Goal: Check status

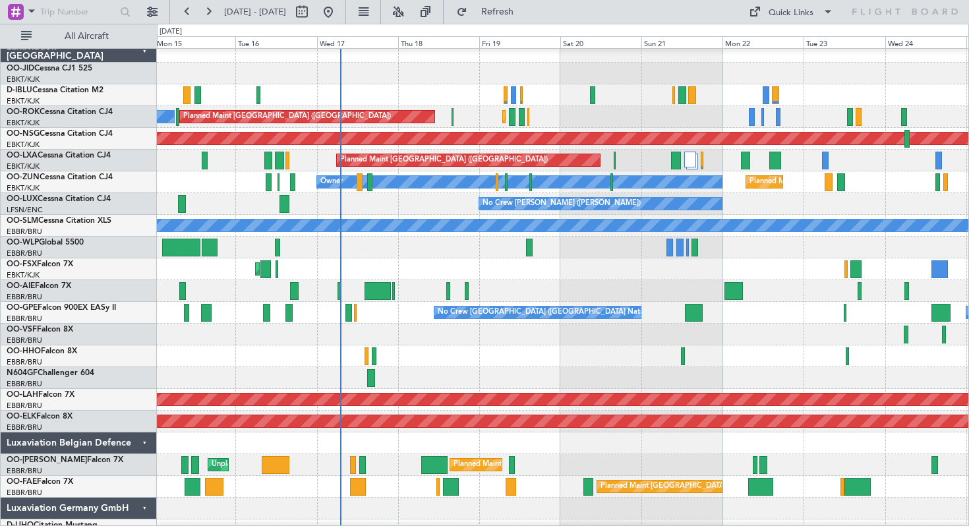
scroll to position [9, 0]
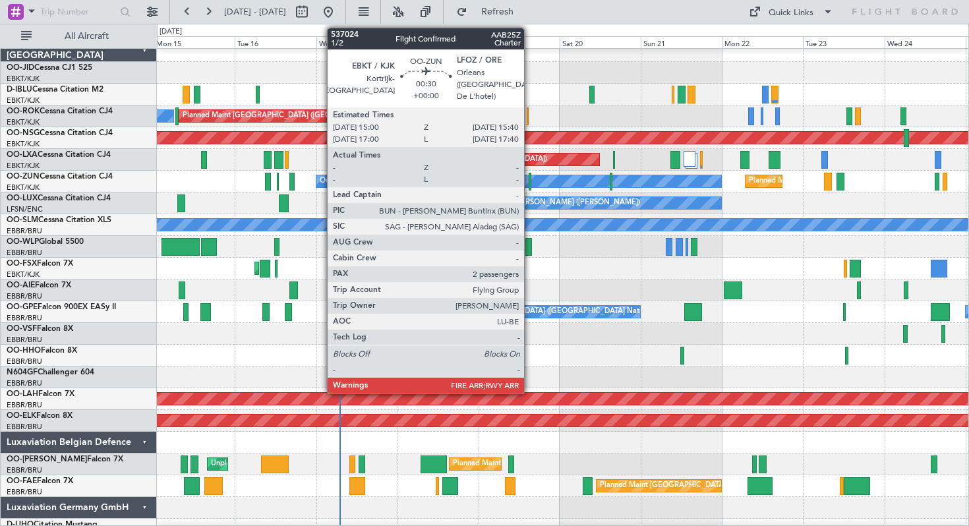
click at [530, 180] on div at bounding box center [530, 182] width 3 height 18
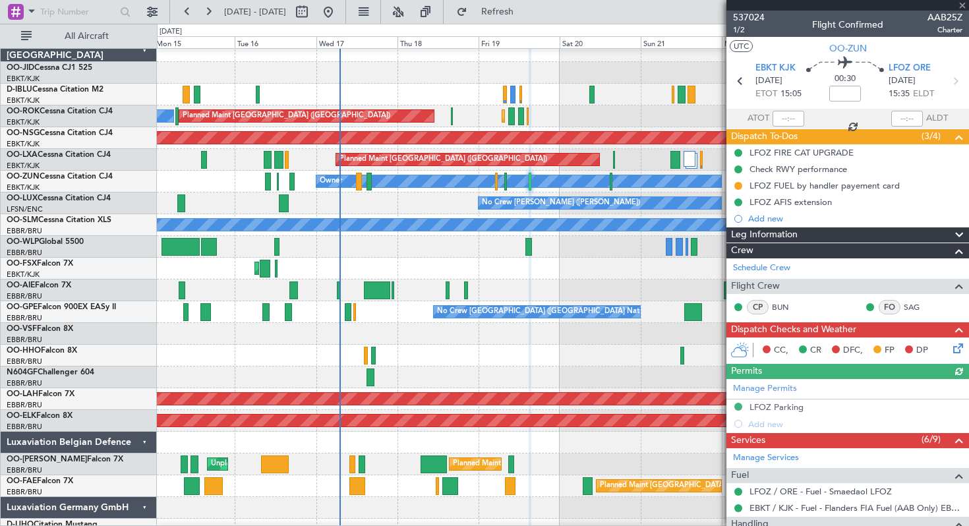
scroll to position [282, 0]
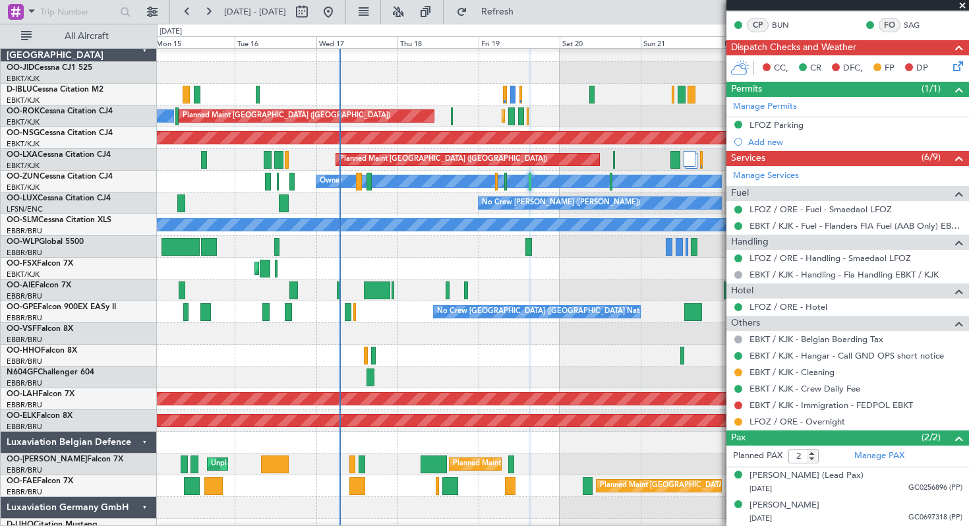
click at [963, 3] on span at bounding box center [962, 6] width 13 height 12
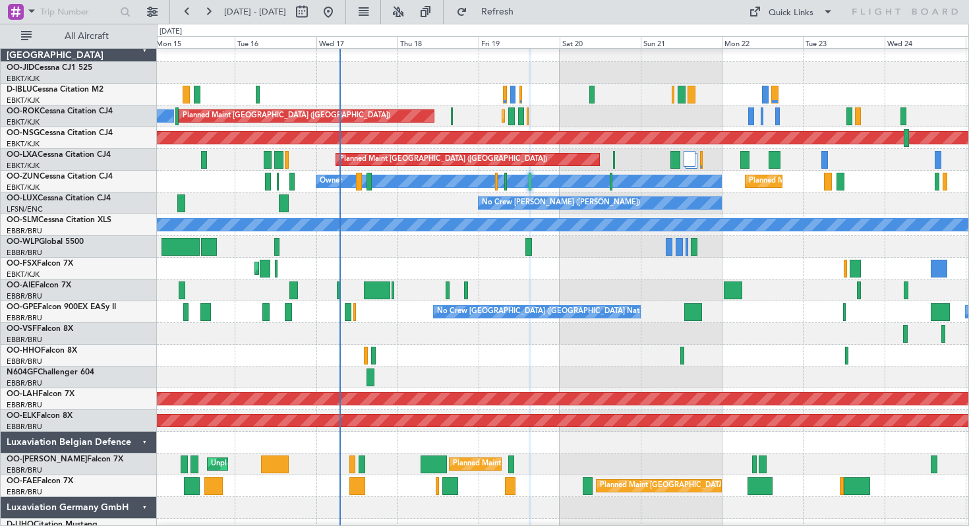
type input "0"
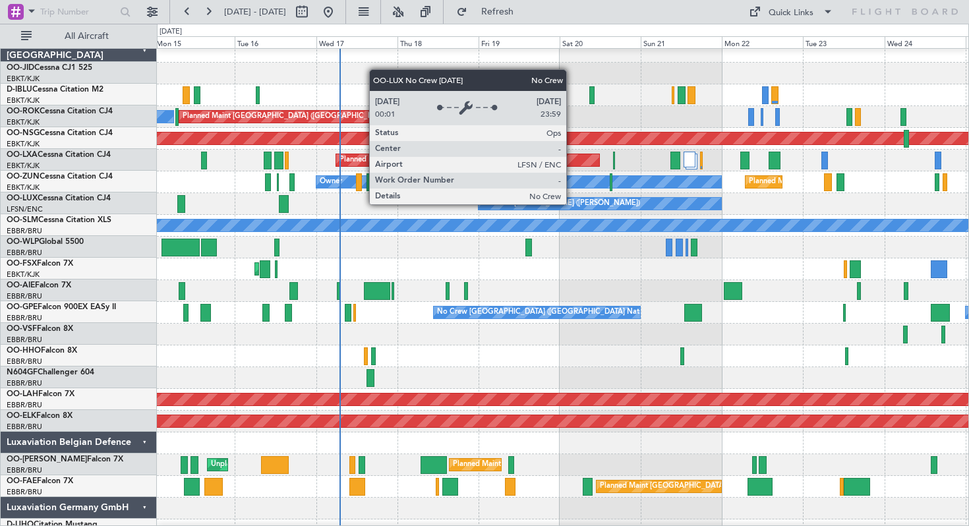
scroll to position [8, 0]
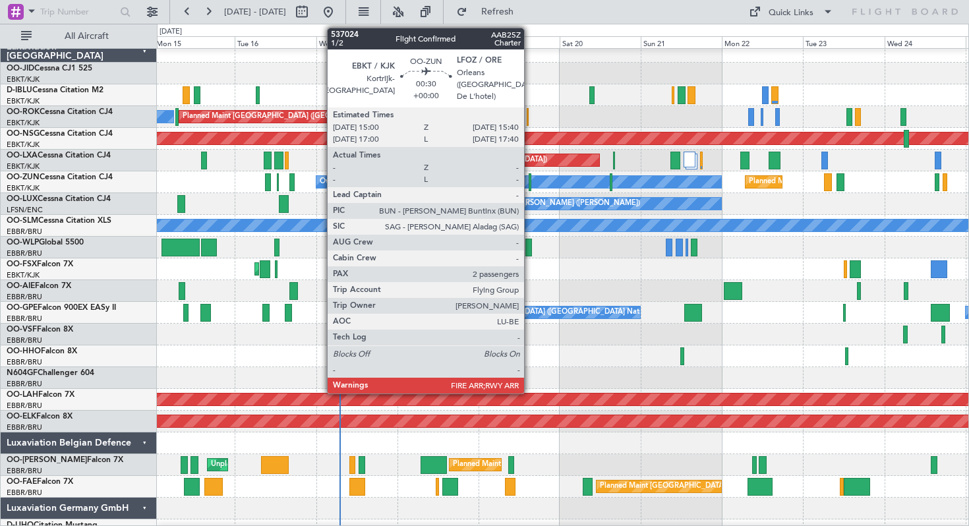
click at [530, 182] on div at bounding box center [530, 182] width 3 height 18
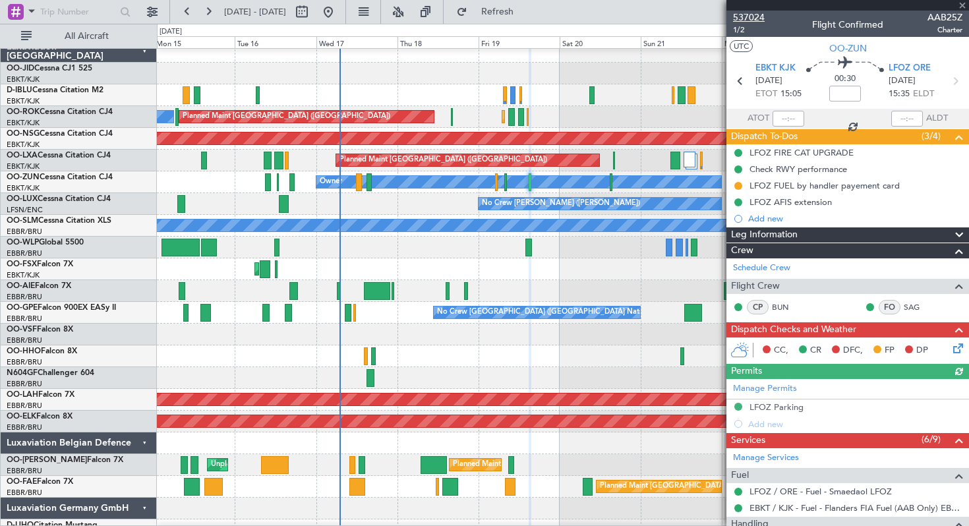
click at [749, 20] on span "537024" at bounding box center [749, 18] width 32 height 14
click at [962, 6] on span at bounding box center [962, 6] width 13 height 12
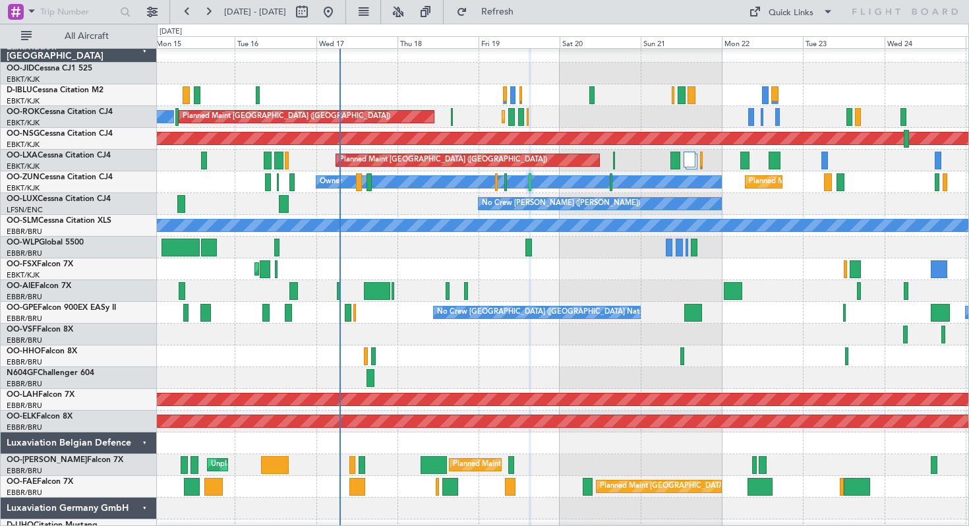
type input "0"
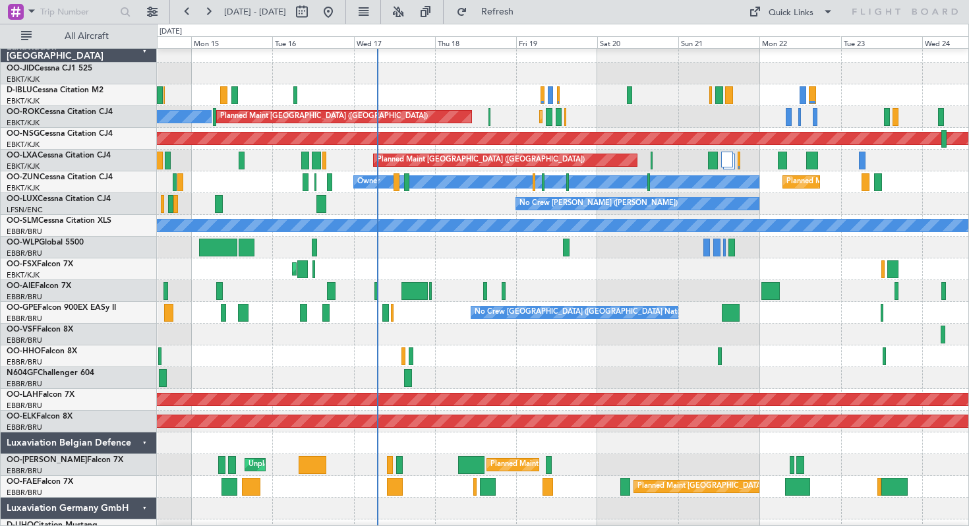
scroll to position [9, 0]
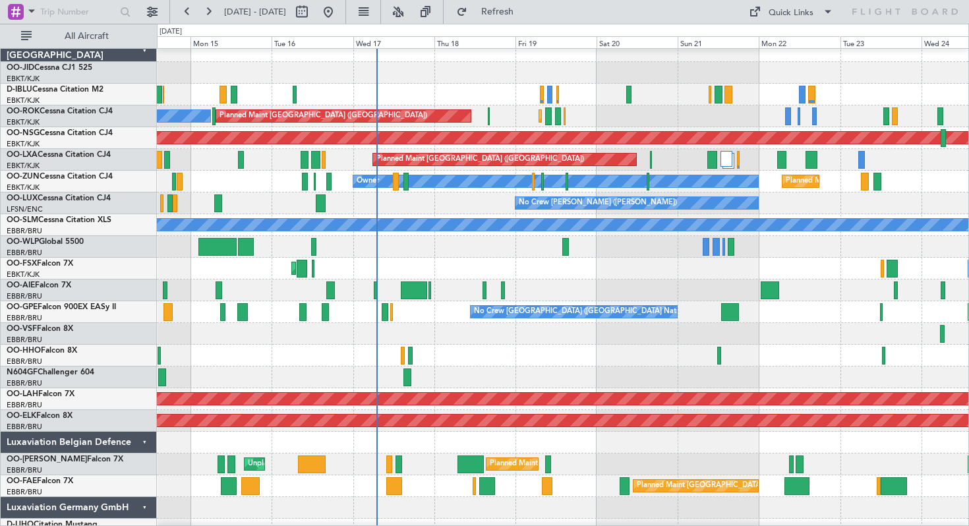
click at [464, 202] on div "No Crew [PERSON_NAME] ([PERSON_NAME])" at bounding box center [562, 203] width 811 height 22
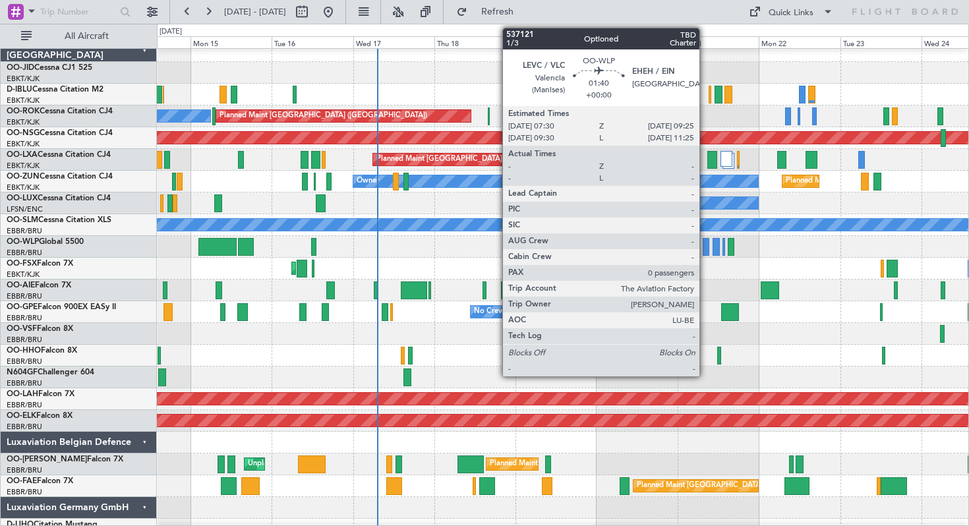
click at [705, 243] on div at bounding box center [706, 247] width 7 height 18
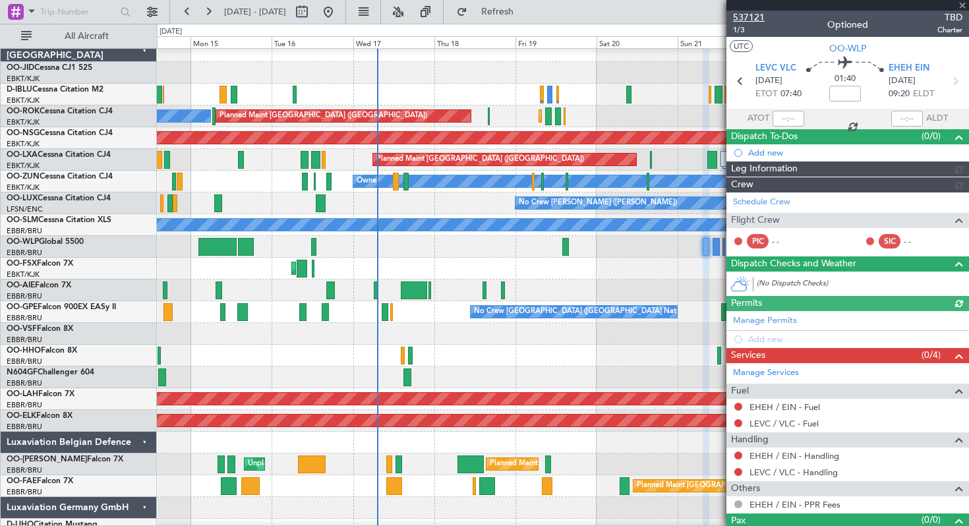
click at [747, 14] on span "537121" at bounding box center [749, 18] width 32 height 14
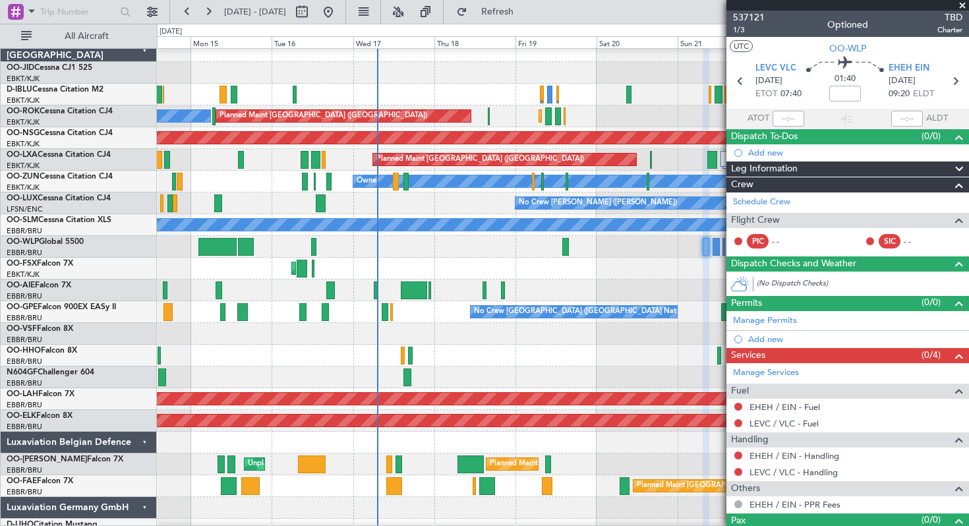
click at [963, 5] on span at bounding box center [962, 6] width 13 height 12
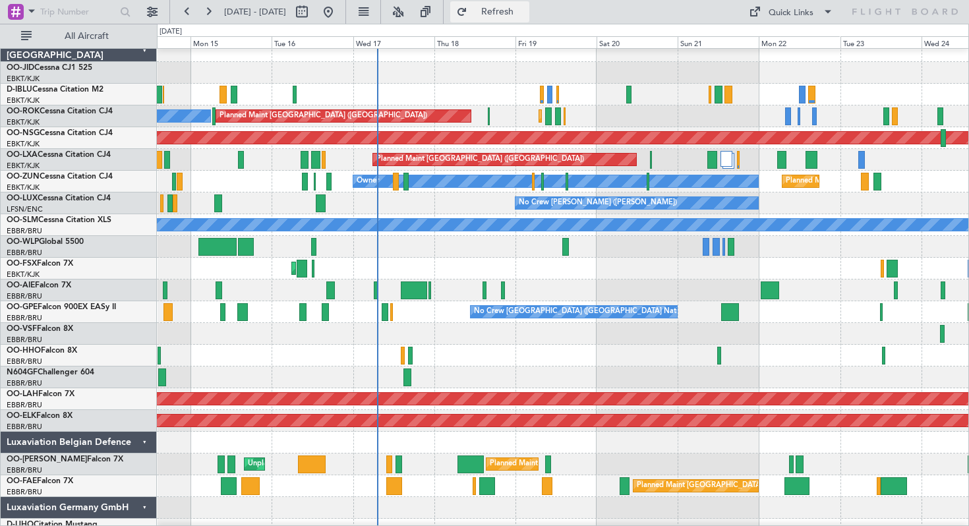
click at [502, 6] on button "Refresh" at bounding box center [489, 11] width 79 height 21
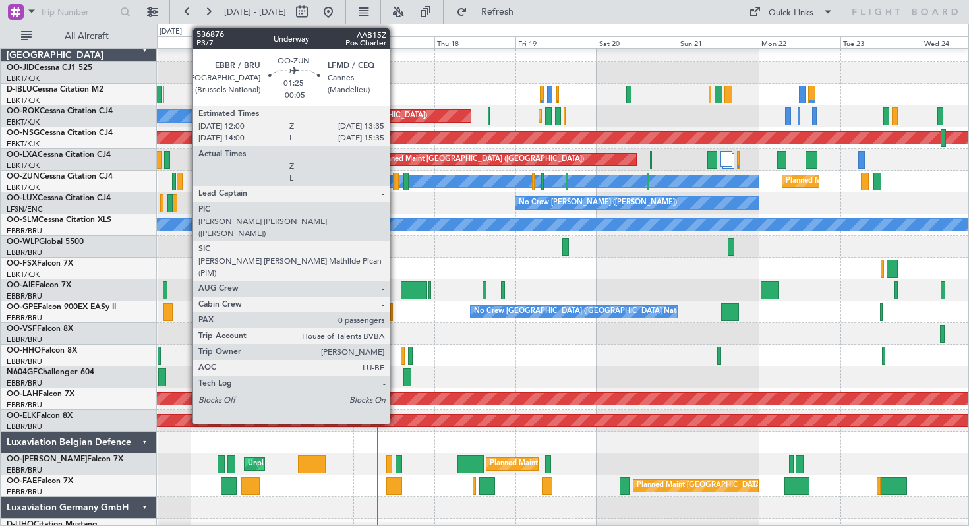
click at [395, 182] on div at bounding box center [396, 182] width 6 height 18
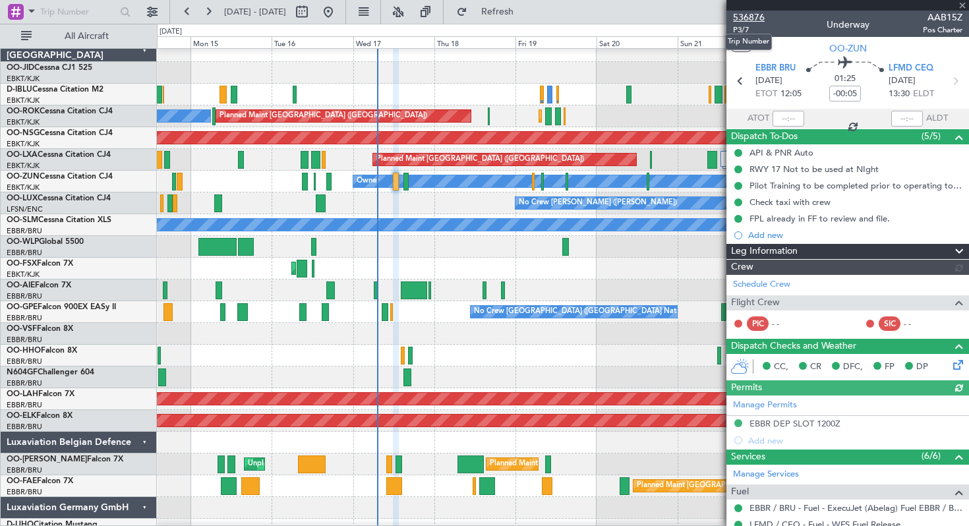
click at [744, 14] on span "536876" at bounding box center [749, 18] width 32 height 14
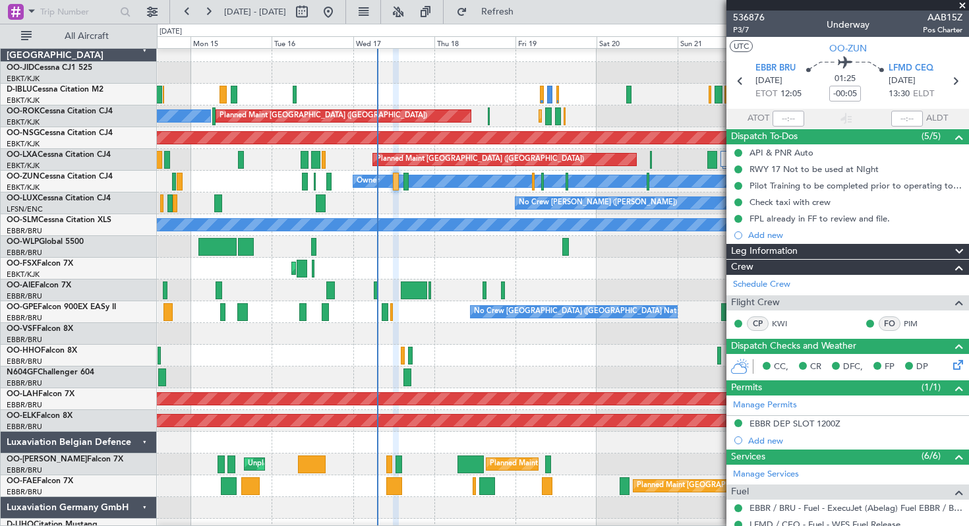
click at [510, 7] on button "Refresh" at bounding box center [489, 11] width 79 height 21
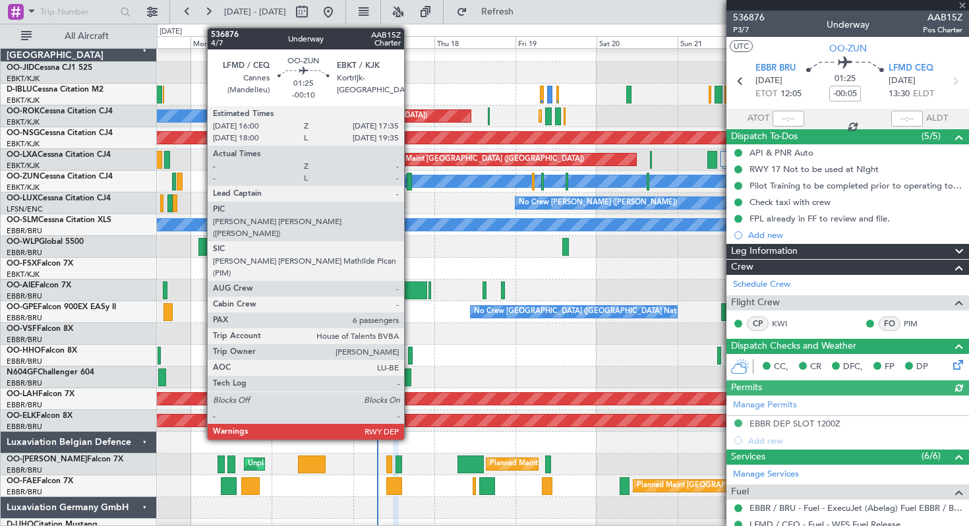
click at [410, 184] on div at bounding box center [410, 182] width 6 height 18
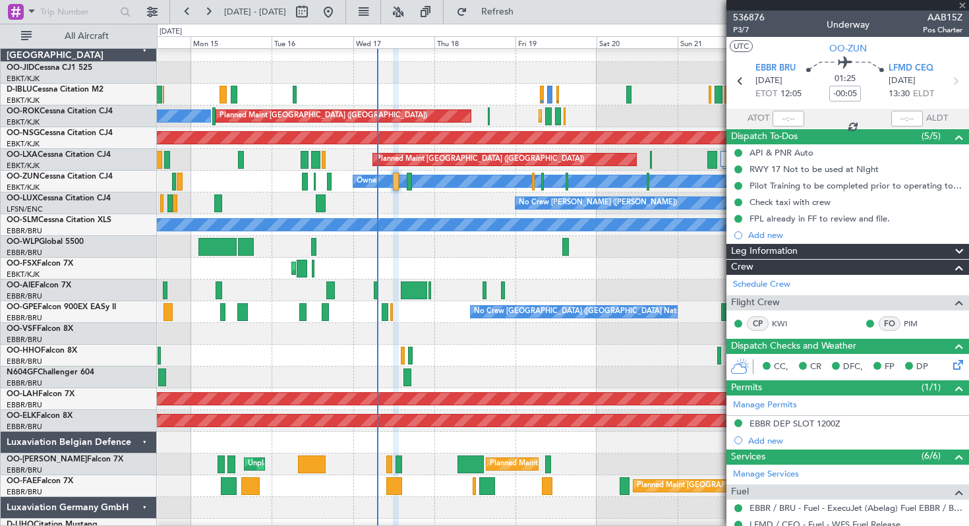
type input "-00:10"
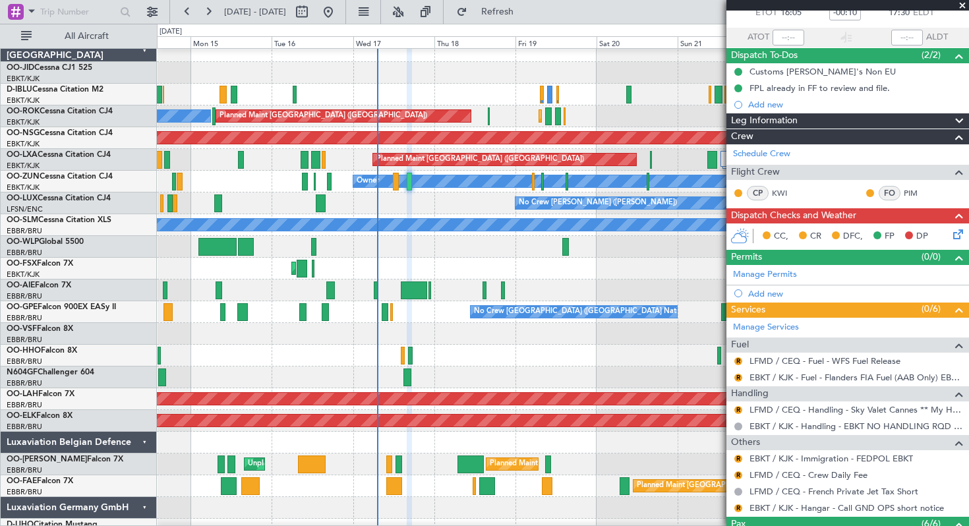
scroll to position [0, 0]
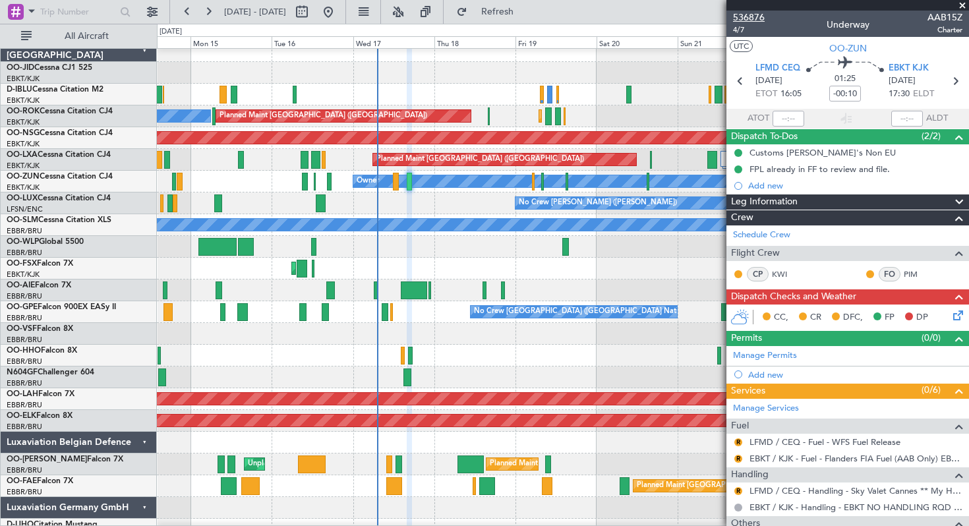
click at [750, 20] on span "536876" at bounding box center [749, 18] width 32 height 14
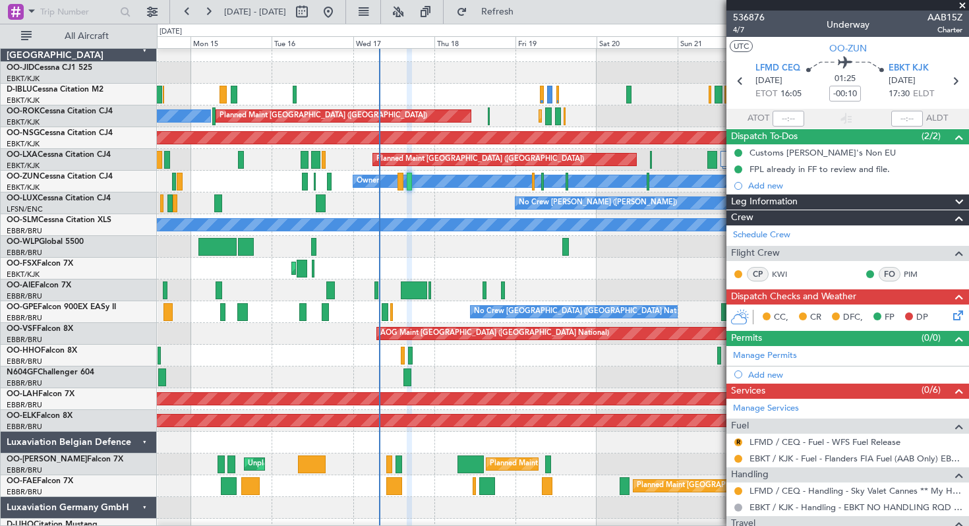
click at [963, 5] on span at bounding box center [962, 6] width 13 height 12
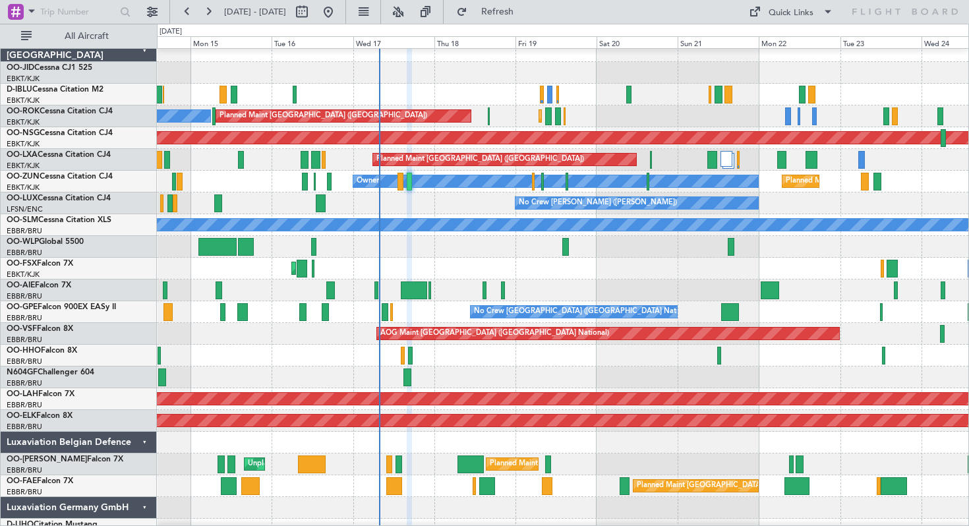
type input "0"
